Goal: Check status: Check status

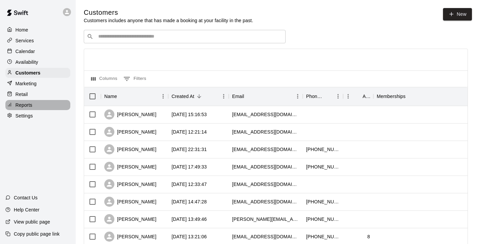
click at [19, 106] on p "Reports" at bounding box center [23, 105] width 17 height 7
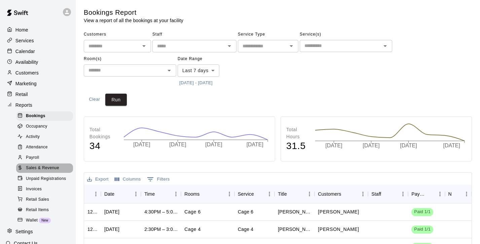
click at [48, 167] on span "Sales & Revenue" at bounding box center [42, 168] width 33 height 7
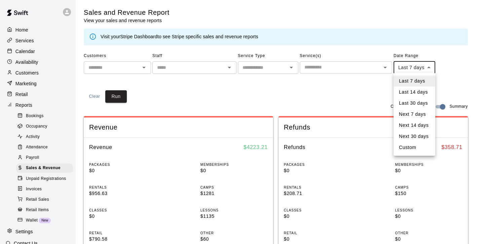
click at [422, 105] on li "Last 30 days" at bounding box center [414, 103] width 42 height 11
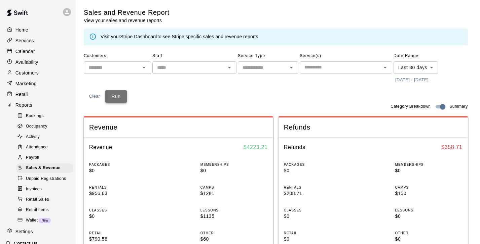
click at [120, 99] on button "Run" at bounding box center [116, 96] width 22 height 12
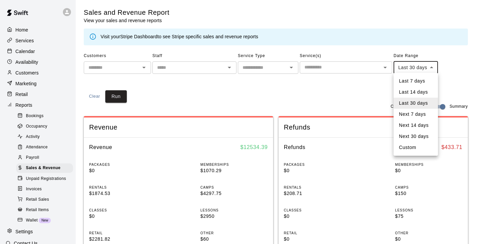
click at [407, 148] on li "Custom" at bounding box center [415, 147] width 44 height 11
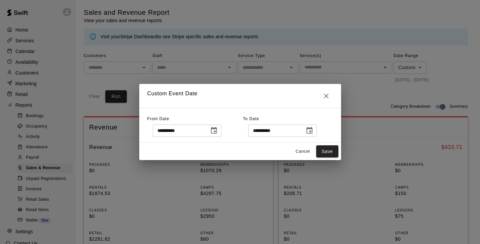
type input "******"
click at [217, 133] on icon "Choose date, selected date is Jul 11, 2025" at bounding box center [214, 131] width 8 height 8
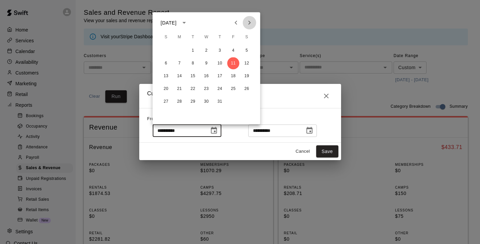
click at [250, 22] on icon "Next month" at bounding box center [249, 23] width 2 height 4
click at [168, 74] on button "10" at bounding box center [166, 76] width 12 height 12
type input "**********"
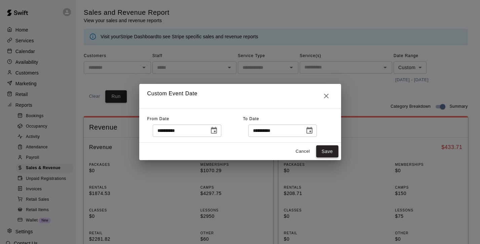
click at [328, 152] on button "Save" at bounding box center [327, 152] width 22 height 12
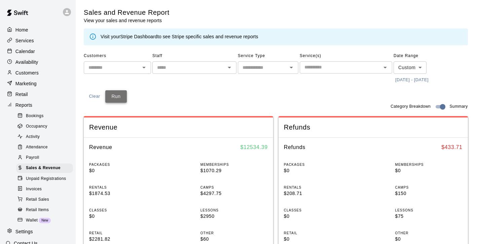
click at [110, 100] on button "Run" at bounding box center [116, 96] width 22 height 12
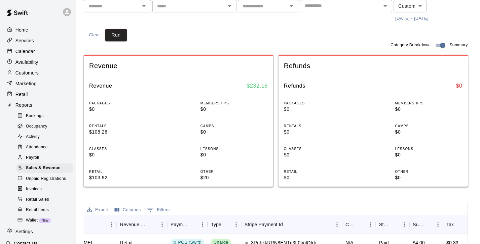
scroll to position [61, 0]
